Goal: Task Accomplishment & Management: Use online tool/utility

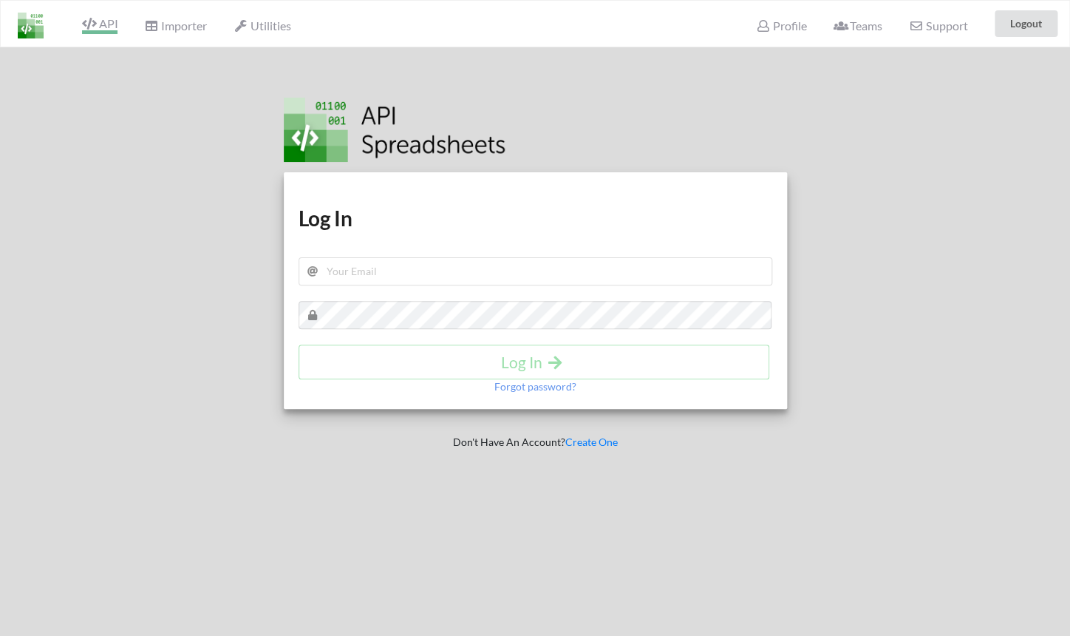
click at [86, 24] on icon at bounding box center [89, 24] width 14 height 12
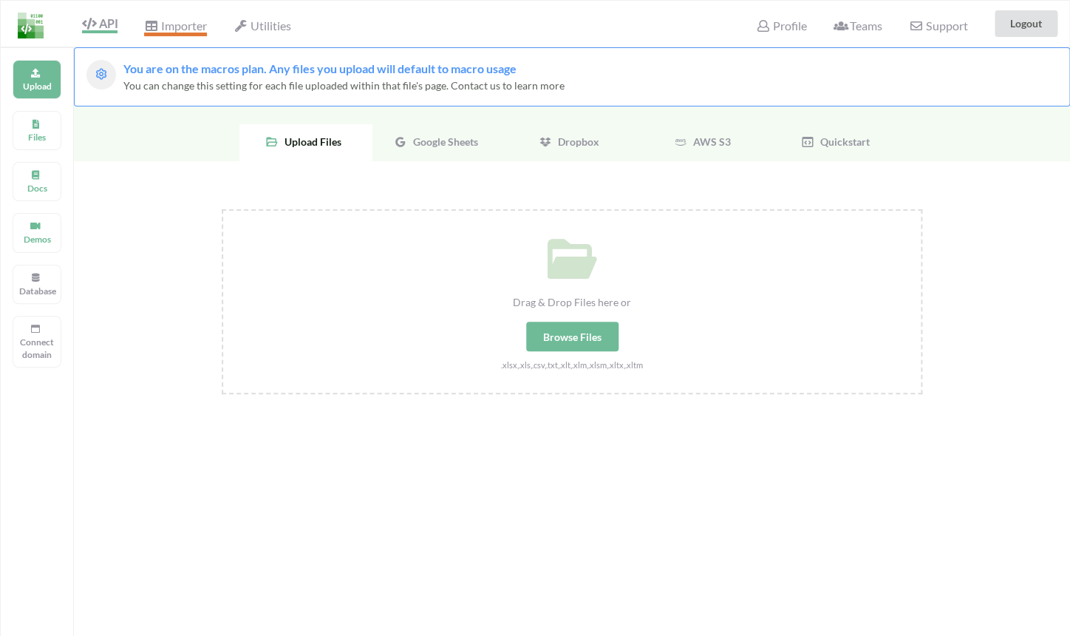
click at [169, 31] on span "Importer" at bounding box center [175, 27] width 62 height 18
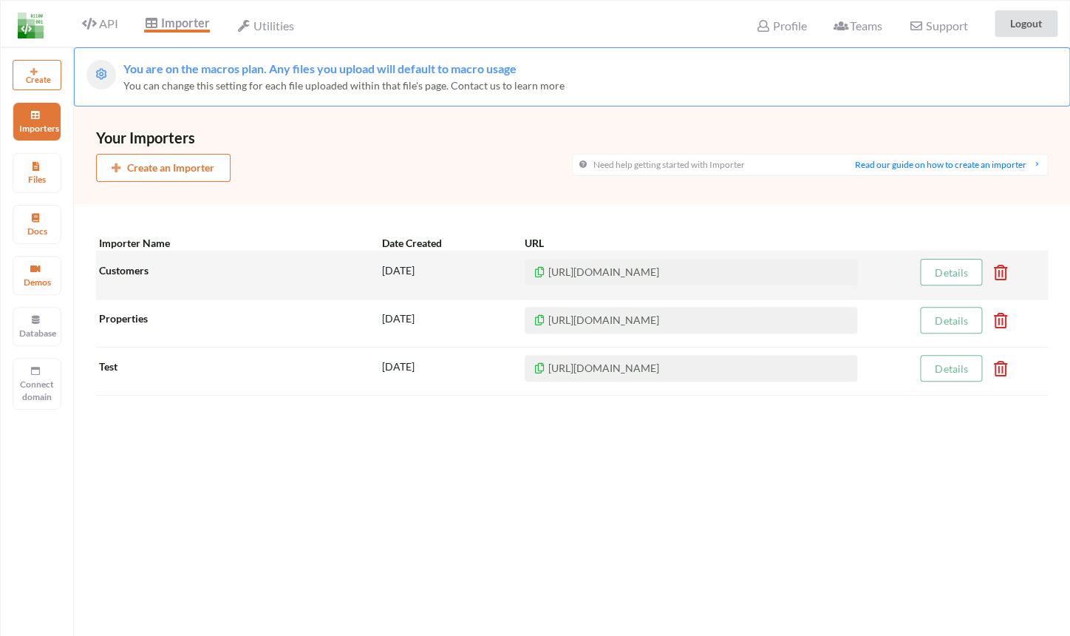
click at [219, 265] on div "Customers" at bounding box center [238, 275] width 285 height 33
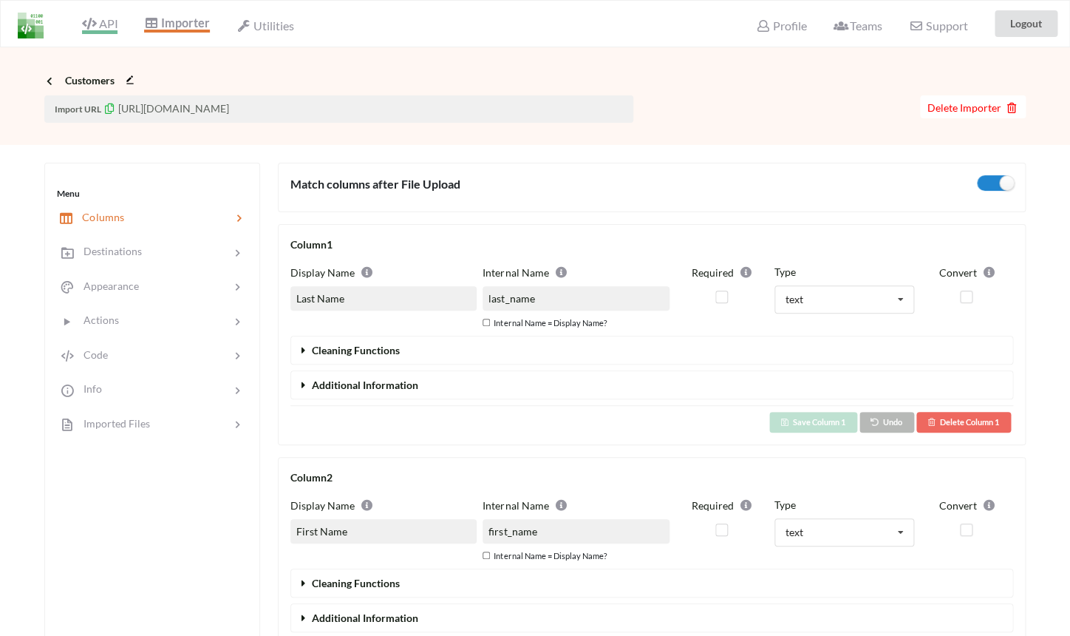
click at [109, 25] on span "API" at bounding box center [99, 25] width 35 height 18
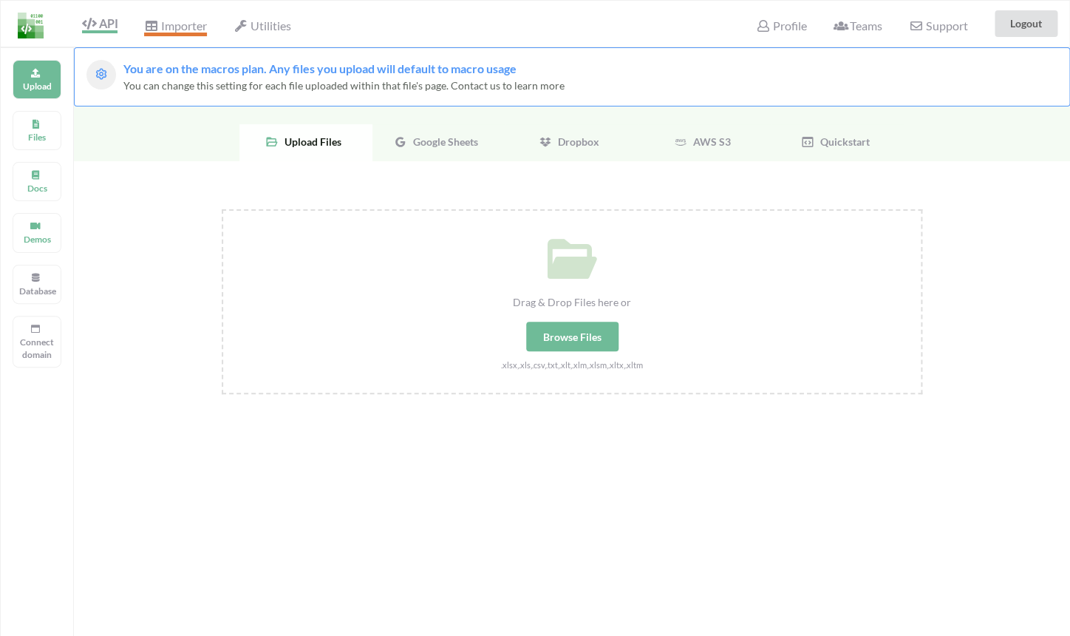
click at [175, 21] on span "Importer" at bounding box center [175, 27] width 62 height 18
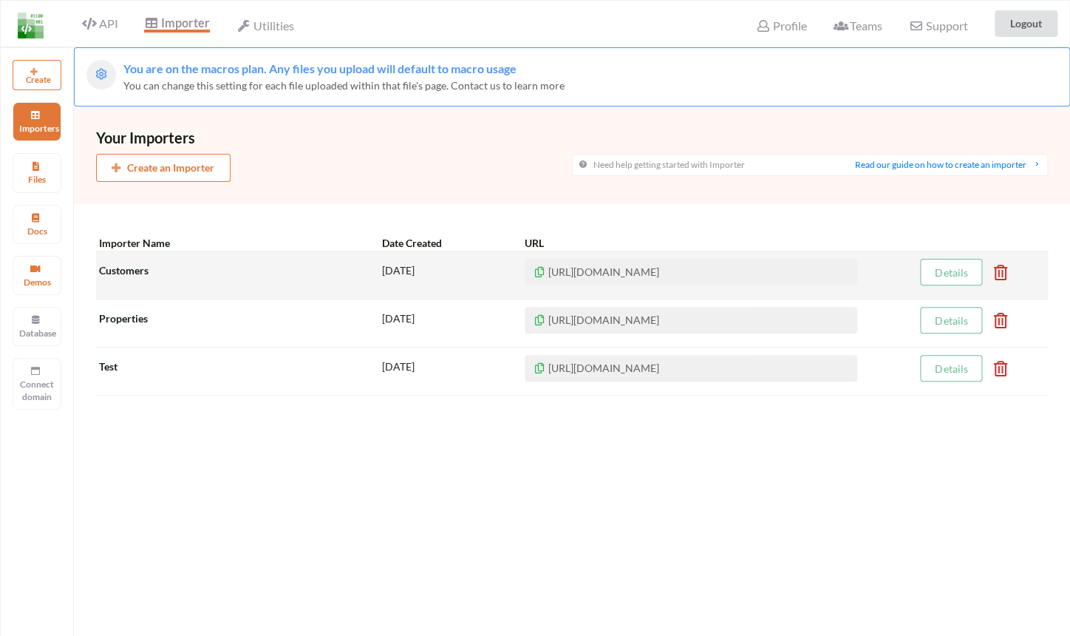
click at [544, 272] on icon at bounding box center [540, 270] width 13 height 10
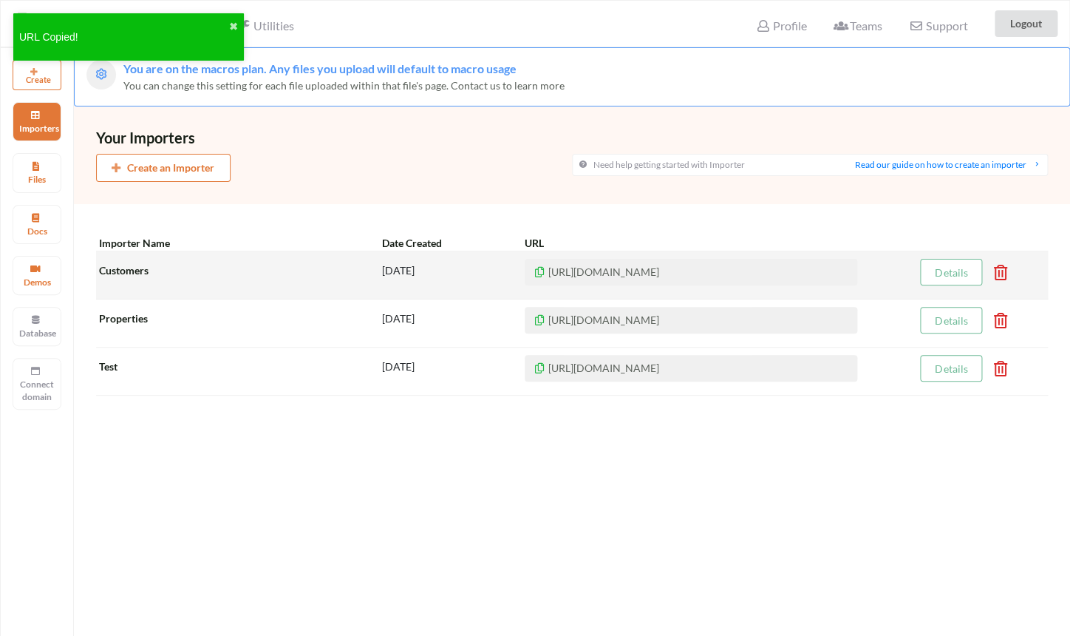
click at [306, 272] on div "Customers" at bounding box center [238, 275] width 285 height 33
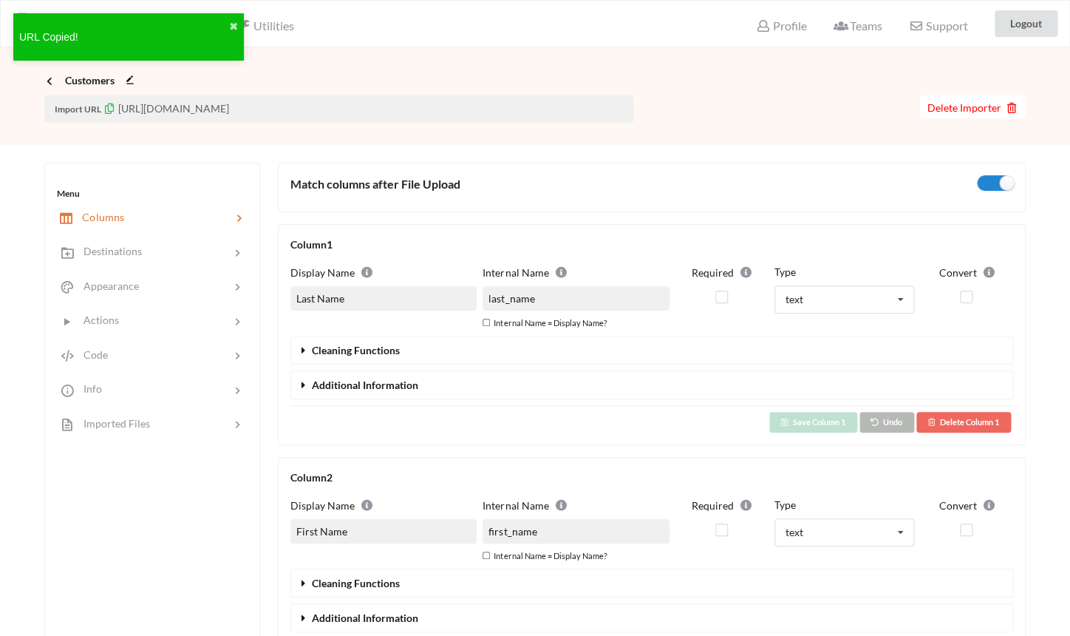
scroll to position [106, 0]
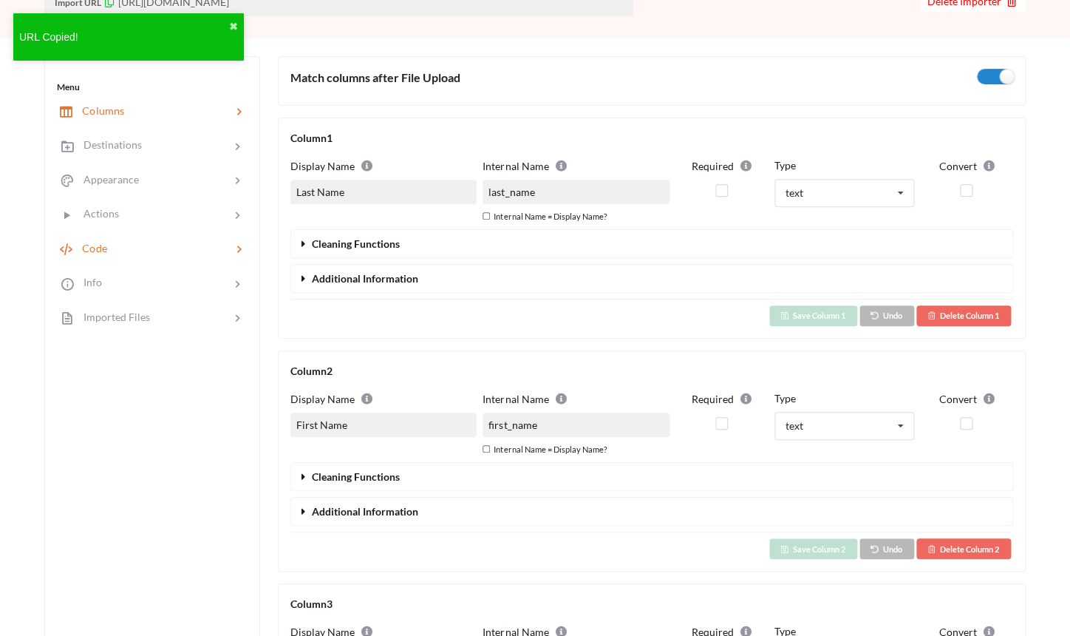
click at [153, 254] on div at bounding box center [169, 247] width 124 height 17
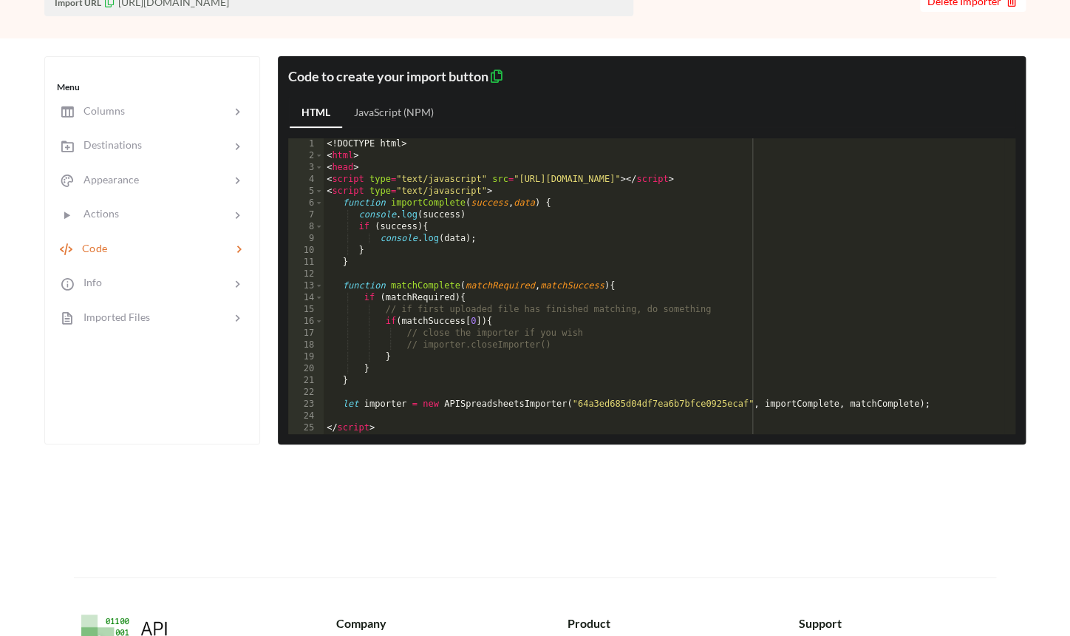
click at [504, 76] on icon at bounding box center [497, 73] width 16 height 13
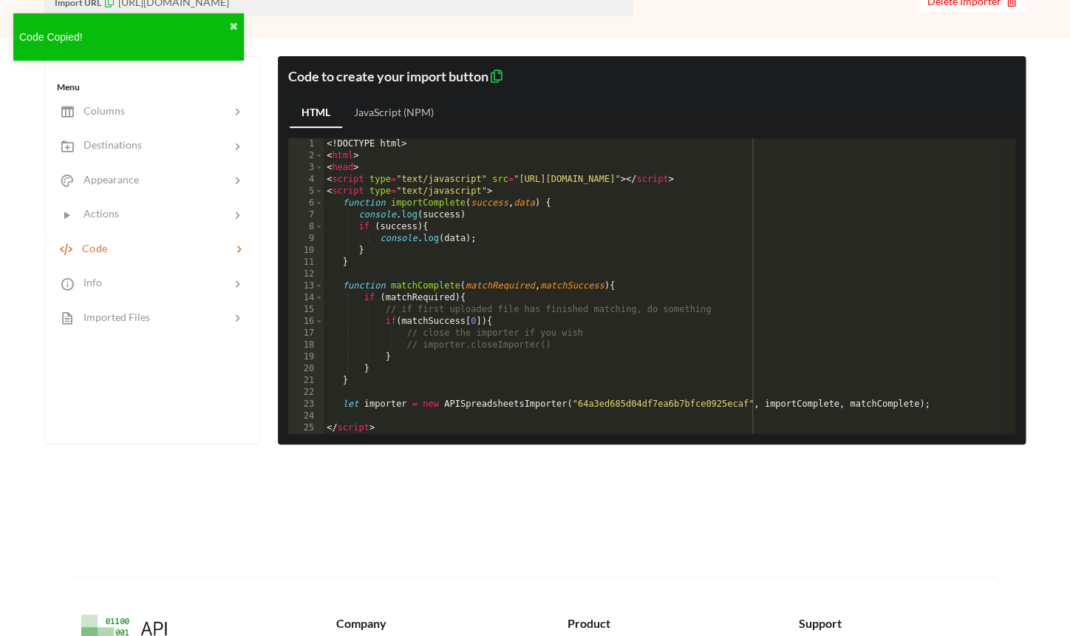
scroll to position [0, 0]
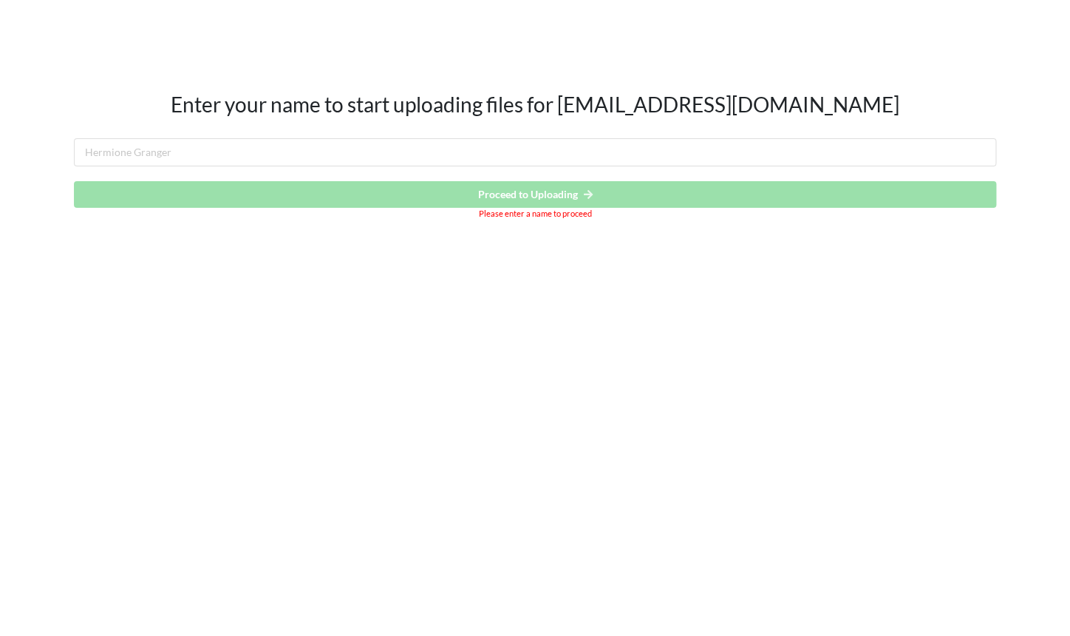
click at [464, 275] on div "Read more Enter your name to start uploading files for [EMAIL_ADDRESS][DOMAIN_N…" at bounding box center [535, 318] width 1070 height 636
